Goal: Navigation & Orientation: Find specific page/section

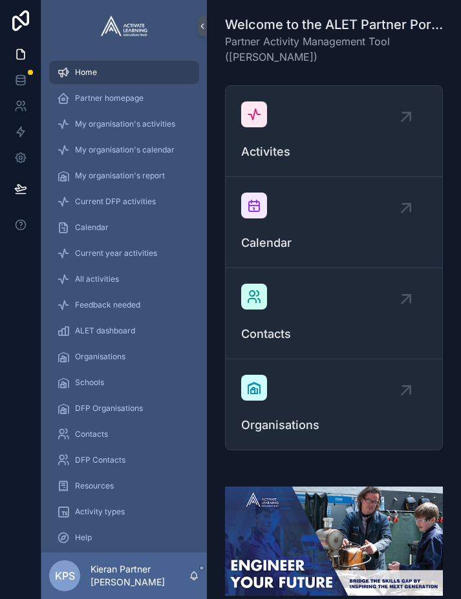
click at [103, 328] on span "ALET dashboard" at bounding box center [105, 331] width 60 height 10
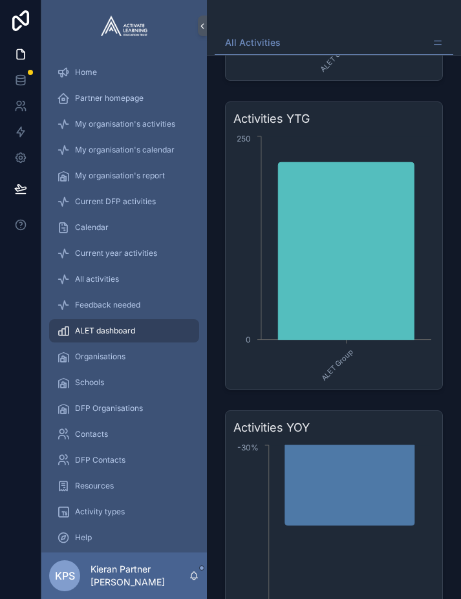
click at [110, 127] on span "My organisation's activities" at bounding box center [125, 124] width 100 height 10
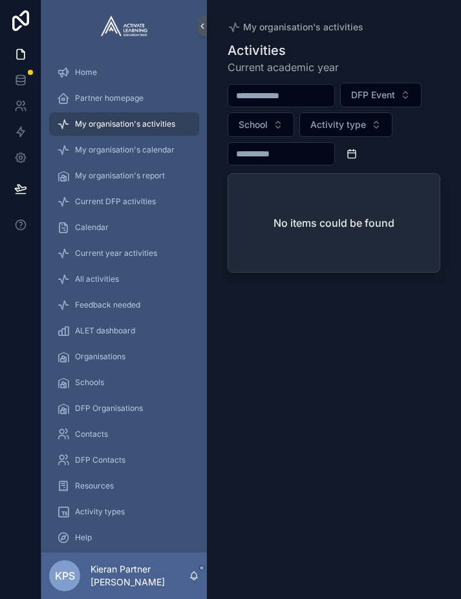
click at [124, 152] on span "My organisation's calendar" at bounding box center [125, 150] width 100 height 10
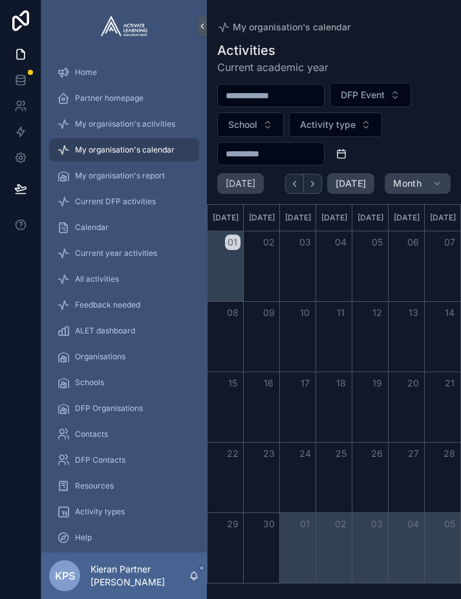
click at [113, 95] on span "Partner homepage" at bounding box center [109, 98] width 69 height 10
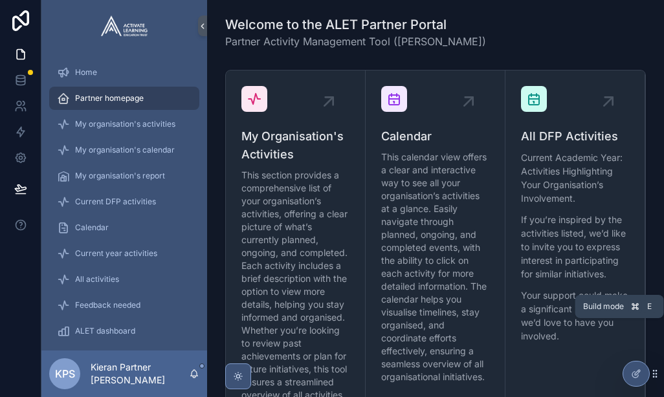
click at [460, 363] on link "All DFP Activities Current Academic Year: Activities Highlighting Your Organisa…" at bounding box center [575, 244] width 140 height 349
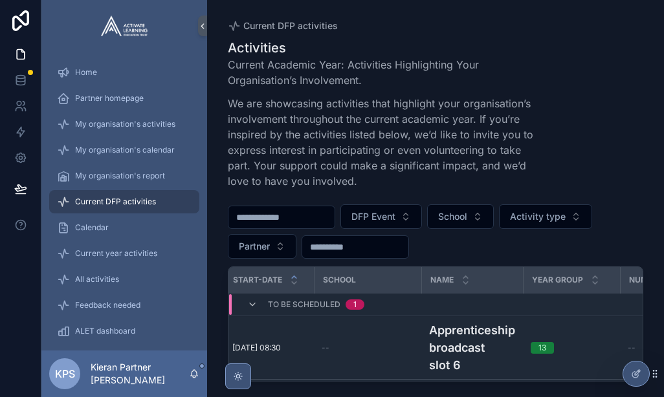
scroll to position [0, 12]
click at [0, 0] on icon at bounding box center [0, 0] width 0 height 0
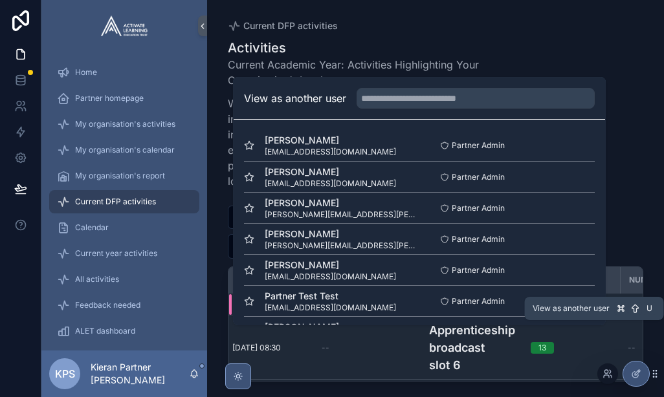
click at [460, 314] on span "View as another user" at bounding box center [570, 308] width 77 height 10
click at [440, 120] on div "View as another user" at bounding box center [418, 99] width 371 height 42
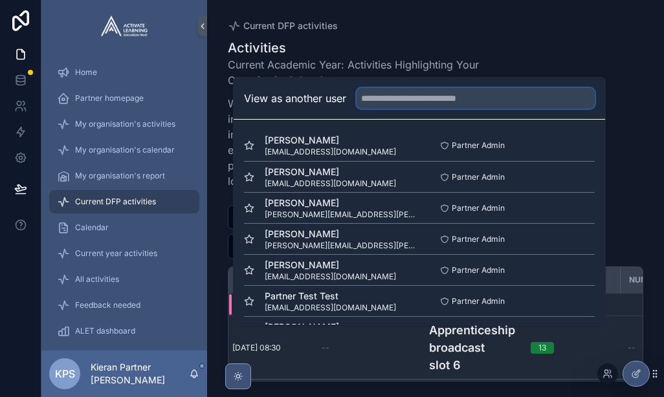
click at [431, 109] on input "text" at bounding box center [475, 98] width 238 height 21
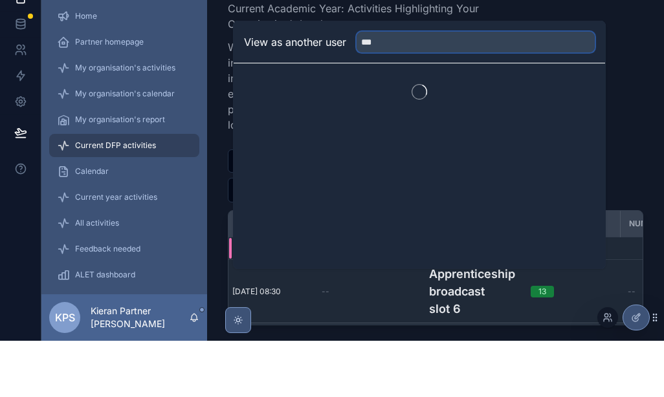
type input "****"
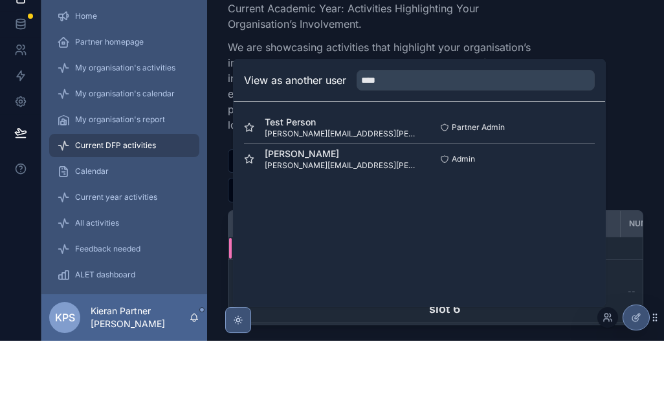
scroll to position [38, 0]
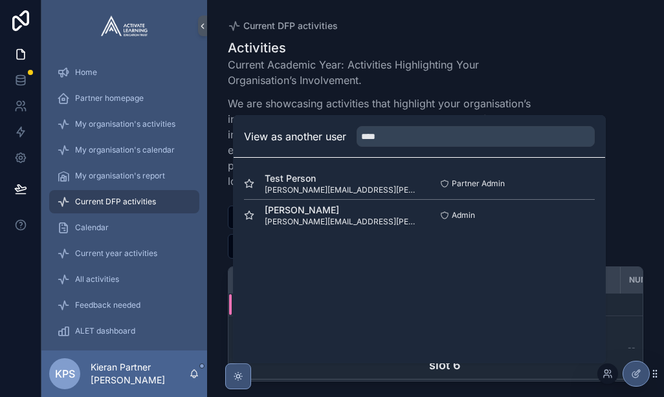
click at [0, 0] on button "Select" at bounding box center [0, 0] width 0 height 0
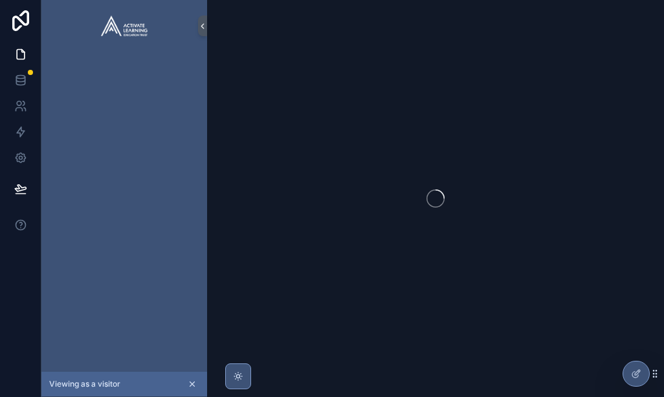
scroll to position [38, 0]
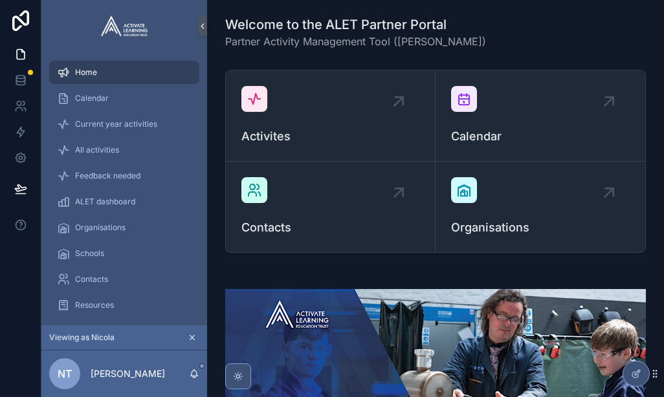
click at [87, 119] on span "Current year activities" at bounding box center [116, 124] width 82 height 10
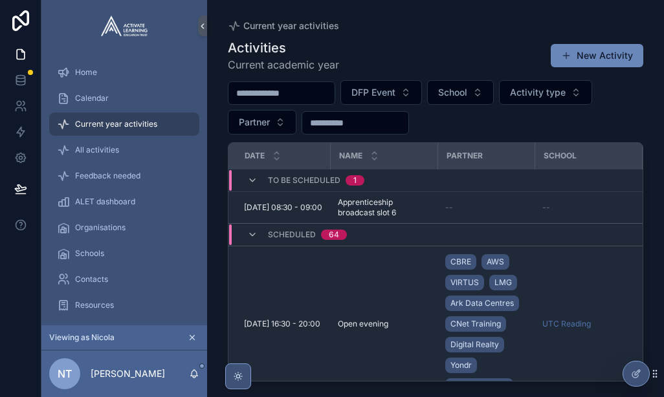
click at [260, 224] on div "Scheduled 64" at bounding box center [297, 234] width 100 height 21
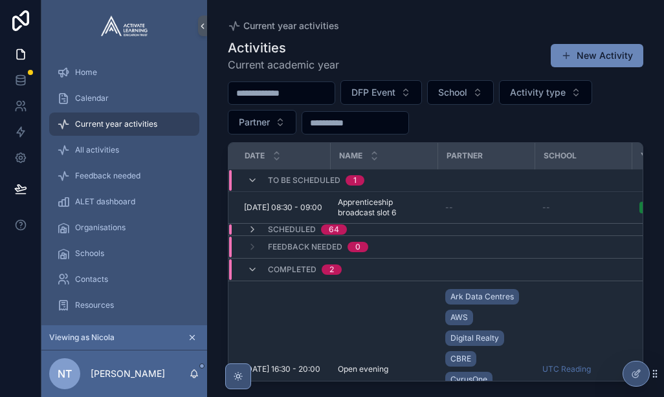
click at [255, 265] on icon "scrollable content" at bounding box center [252, 270] width 10 height 10
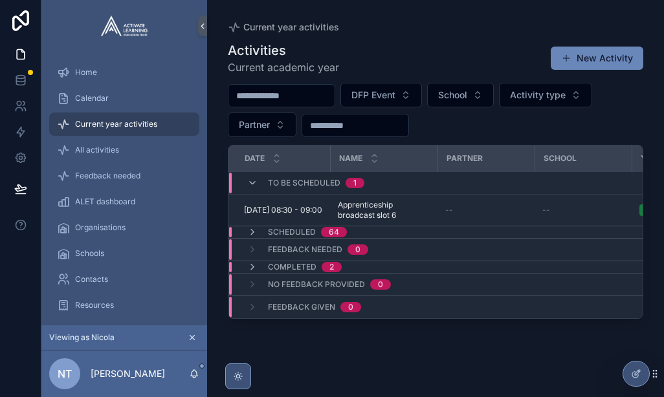
click at [266, 173] on div "To be scheduled 1" at bounding box center [305, 183] width 117 height 21
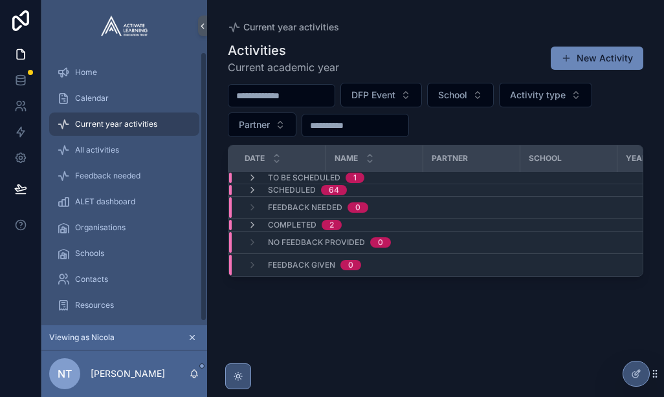
click at [105, 145] on span "All activities" at bounding box center [97, 150] width 44 height 10
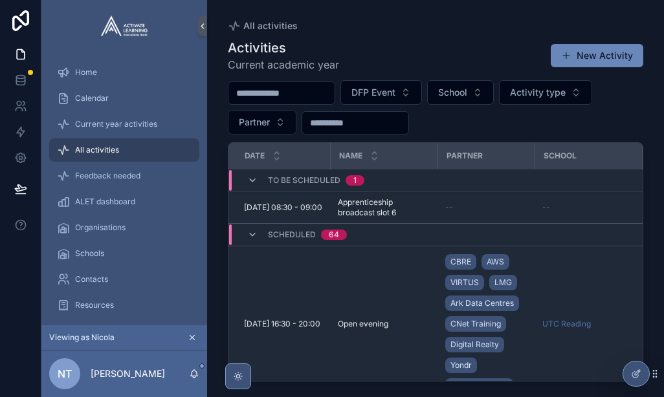
click at [93, 191] on div "ALET dashboard" at bounding box center [124, 201] width 135 height 21
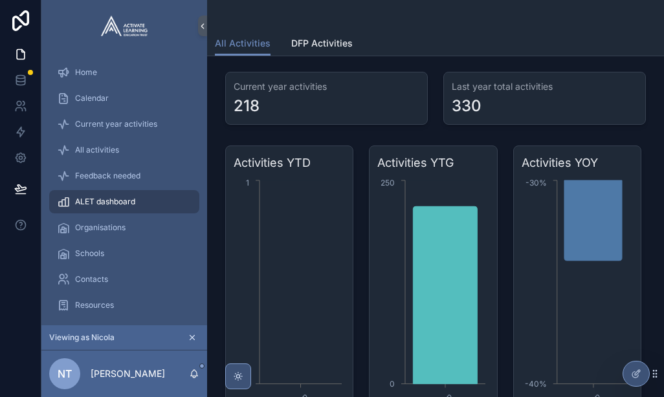
click at [73, 114] on div "Current year activities" at bounding box center [124, 124] width 135 height 21
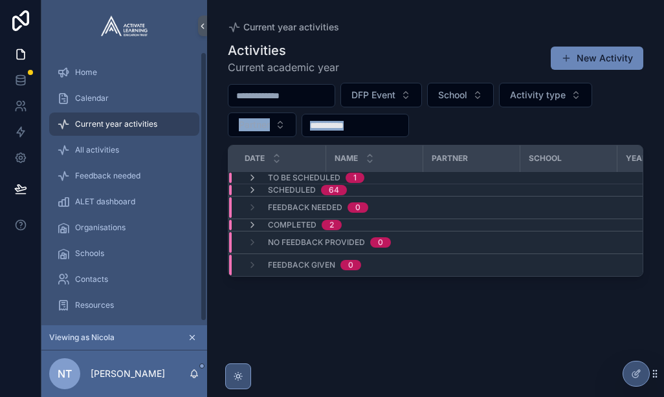
click at [72, 140] on div "All activities" at bounding box center [124, 150] width 135 height 21
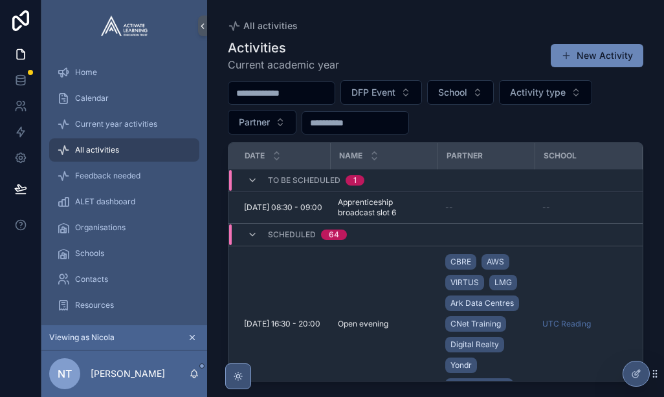
click at [78, 171] on span "Feedback needed" at bounding box center [107, 176] width 65 height 10
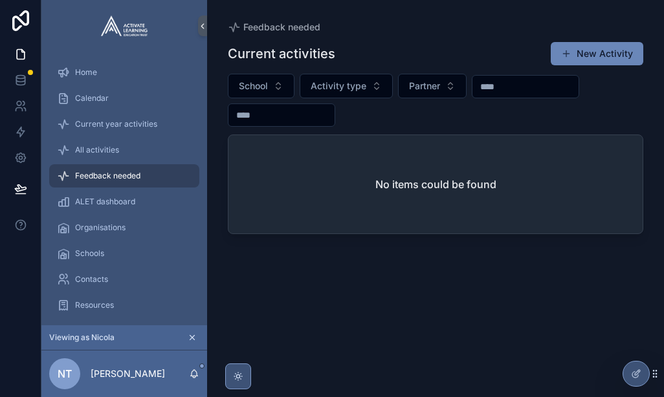
click at [85, 119] on span "Current year activities" at bounding box center [116, 124] width 82 height 10
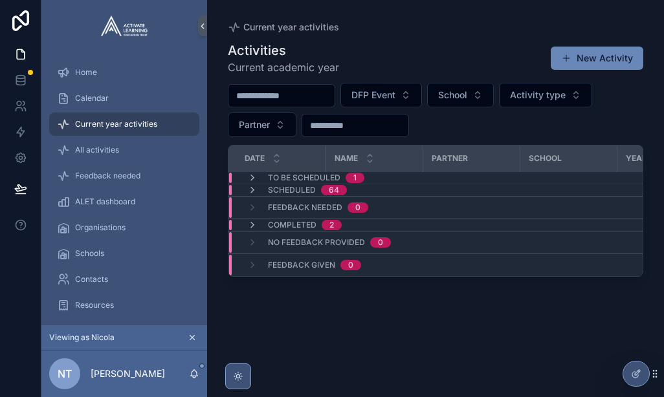
click at [80, 145] on span "All activities" at bounding box center [97, 150] width 44 height 10
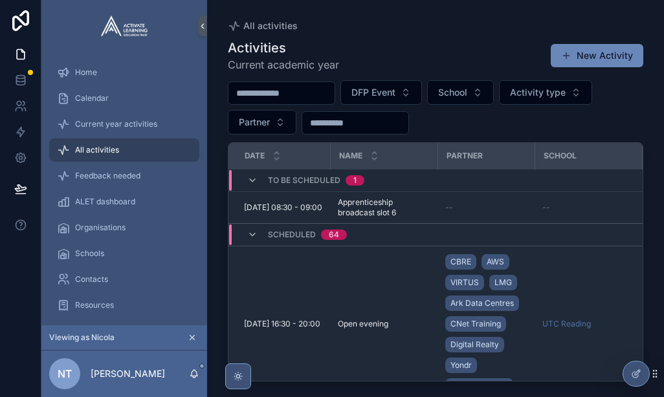
click at [248, 230] on icon "scrollable content" at bounding box center [252, 235] width 10 height 10
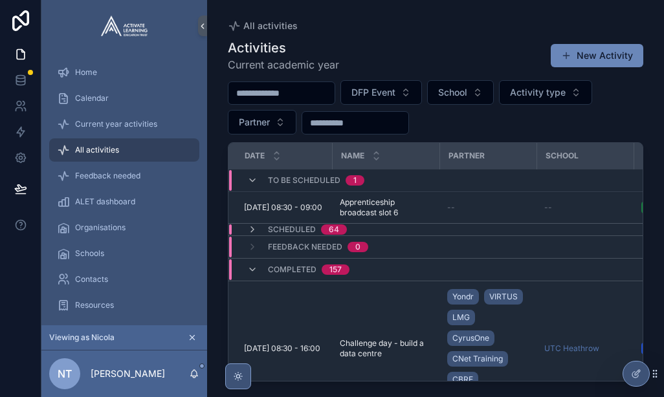
click at [253, 265] on icon "scrollable content" at bounding box center [252, 270] width 10 height 10
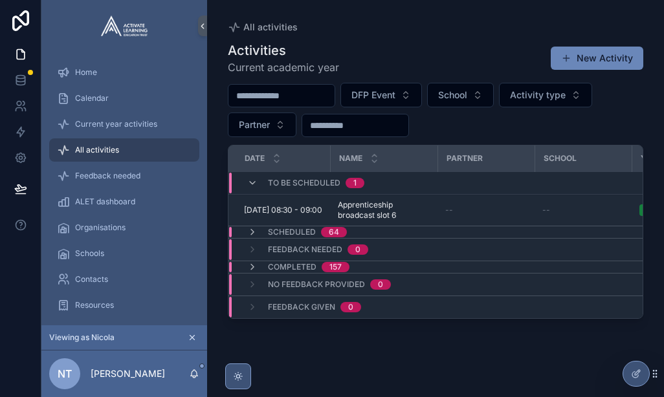
click at [84, 197] on span "ALET dashboard" at bounding box center [105, 202] width 60 height 10
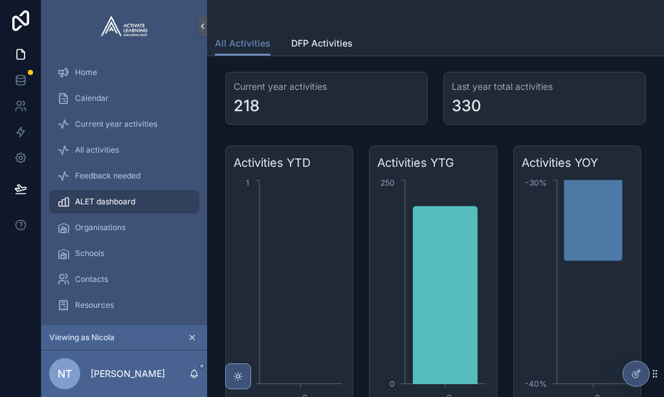
click at [85, 222] on span "Organisations" at bounding box center [100, 227] width 50 height 10
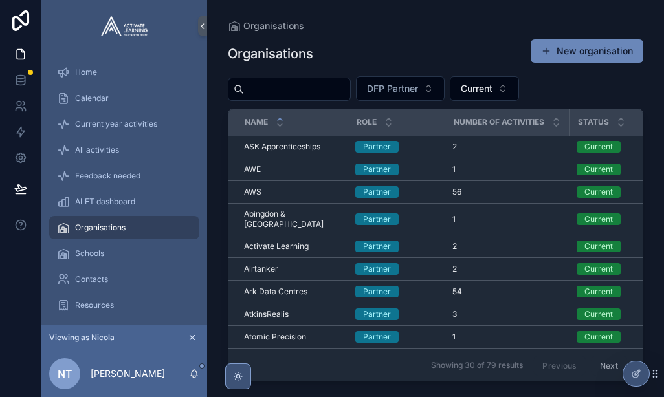
click at [80, 119] on span "Current year activities" at bounding box center [116, 124] width 82 height 10
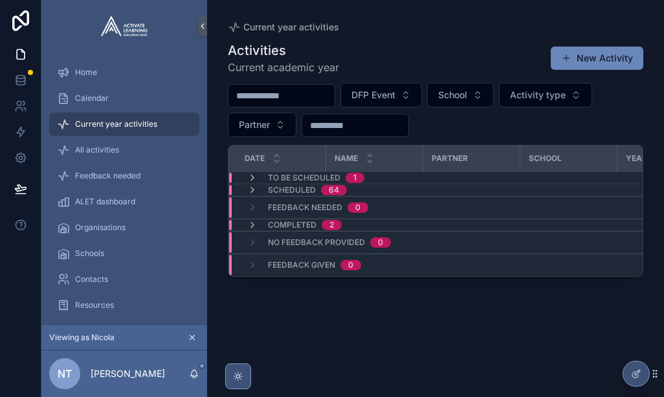
click at [86, 197] on span "ALET dashboard" at bounding box center [105, 202] width 60 height 10
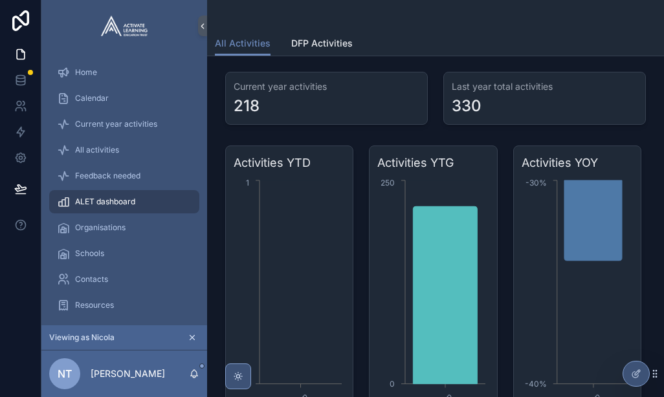
click at [67, 247] on icon "scrollable content" at bounding box center [63, 253] width 13 height 13
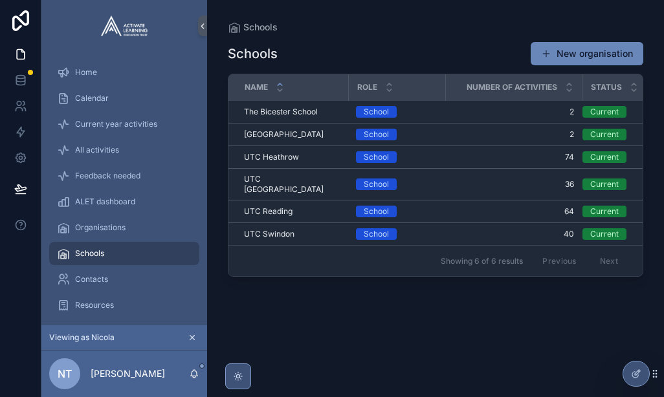
click at [80, 274] on span "Contacts" at bounding box center [91, 279] width 33 height 10
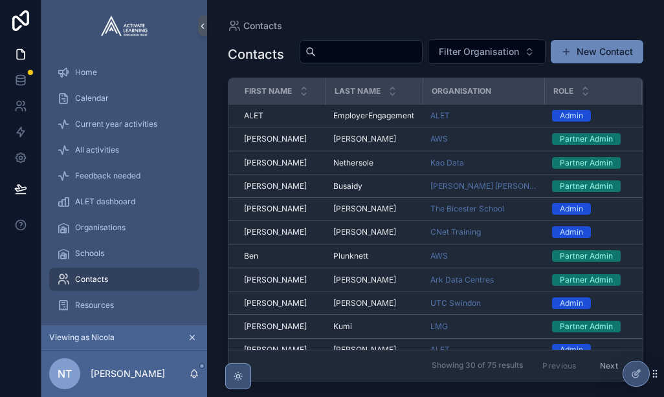
click at [83, 321] on div "Activity types" at bounding box center [124, 331] width 135 height 21
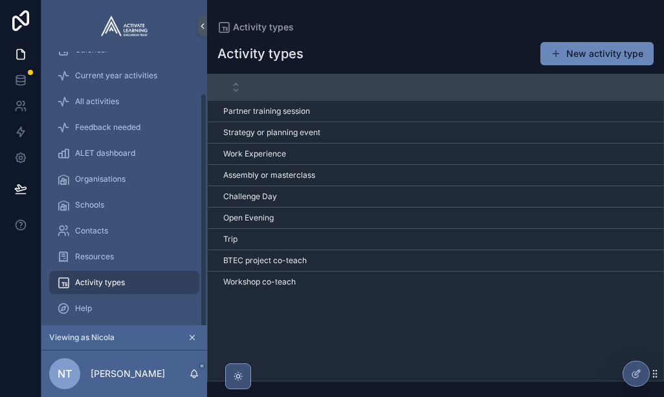
scroll to position [48, 0]
